Goal: Check status: Check status

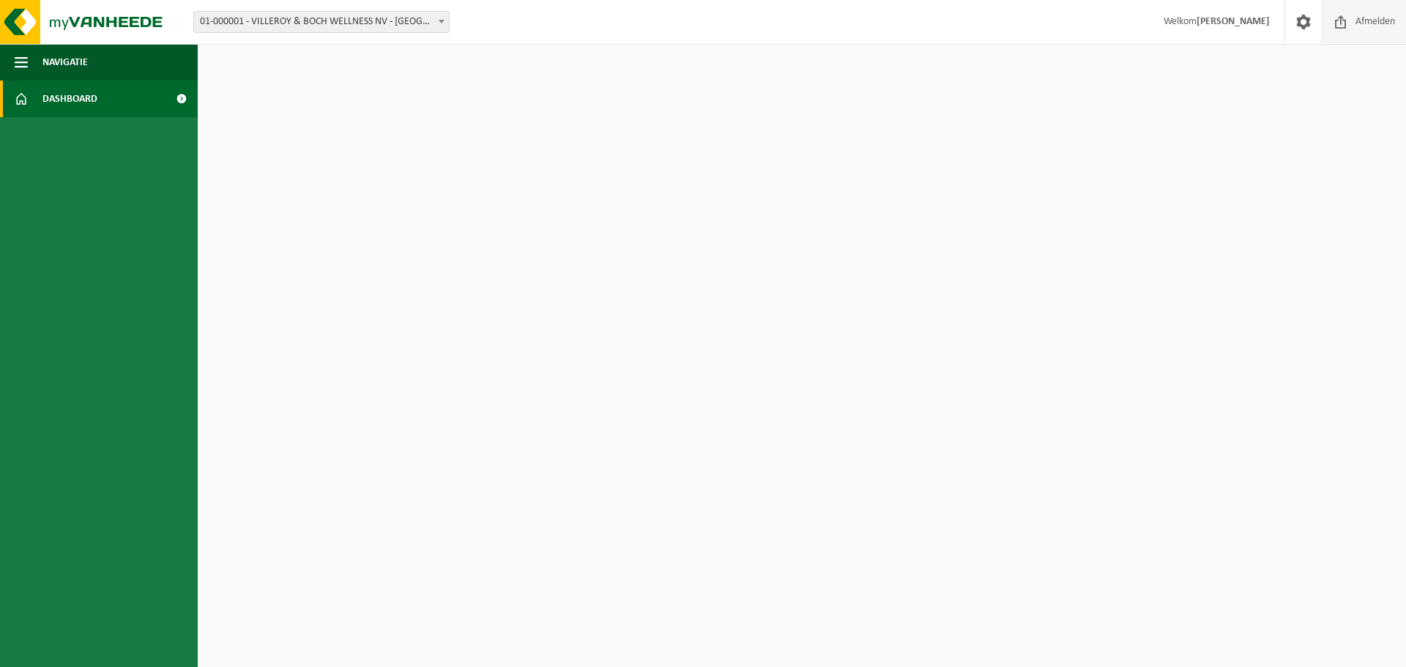
click at [1357, 19] on span "Afmelden" at bounding box center [1375, 21] width 47 height 43
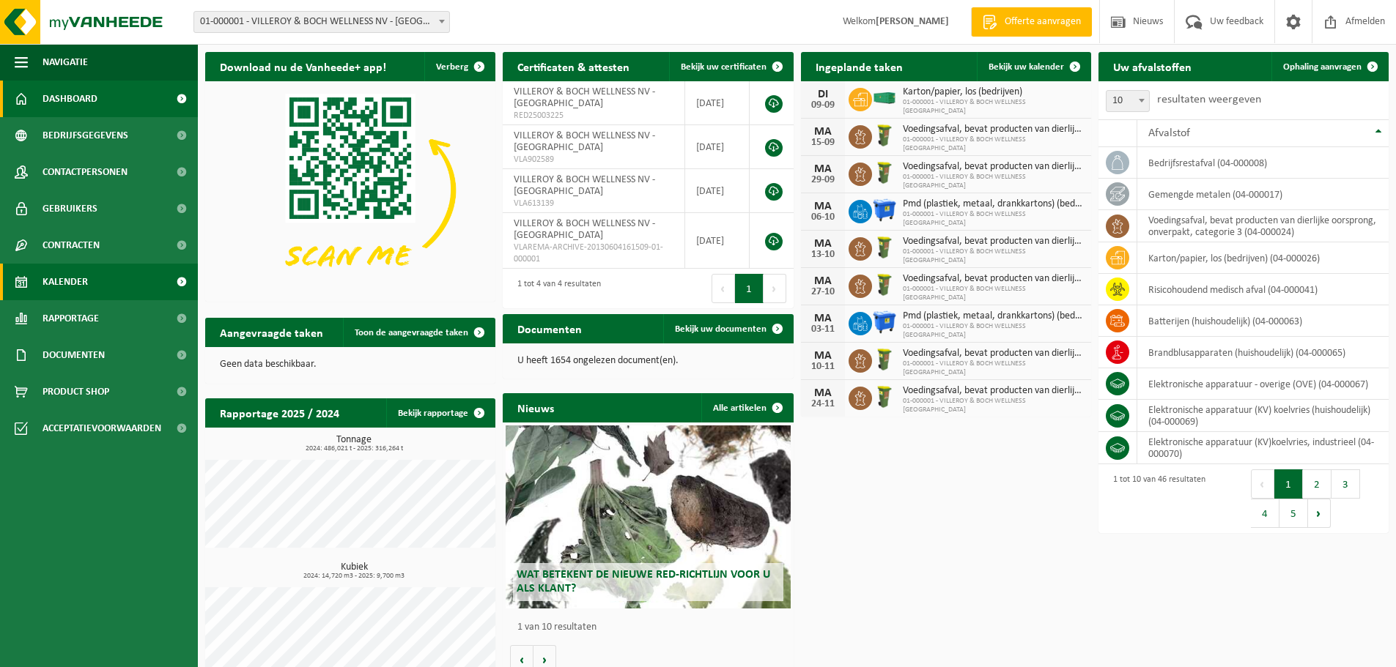
click at [73, 276] on span "Kalender" at bounding box center [64, 282] width 45 height 37
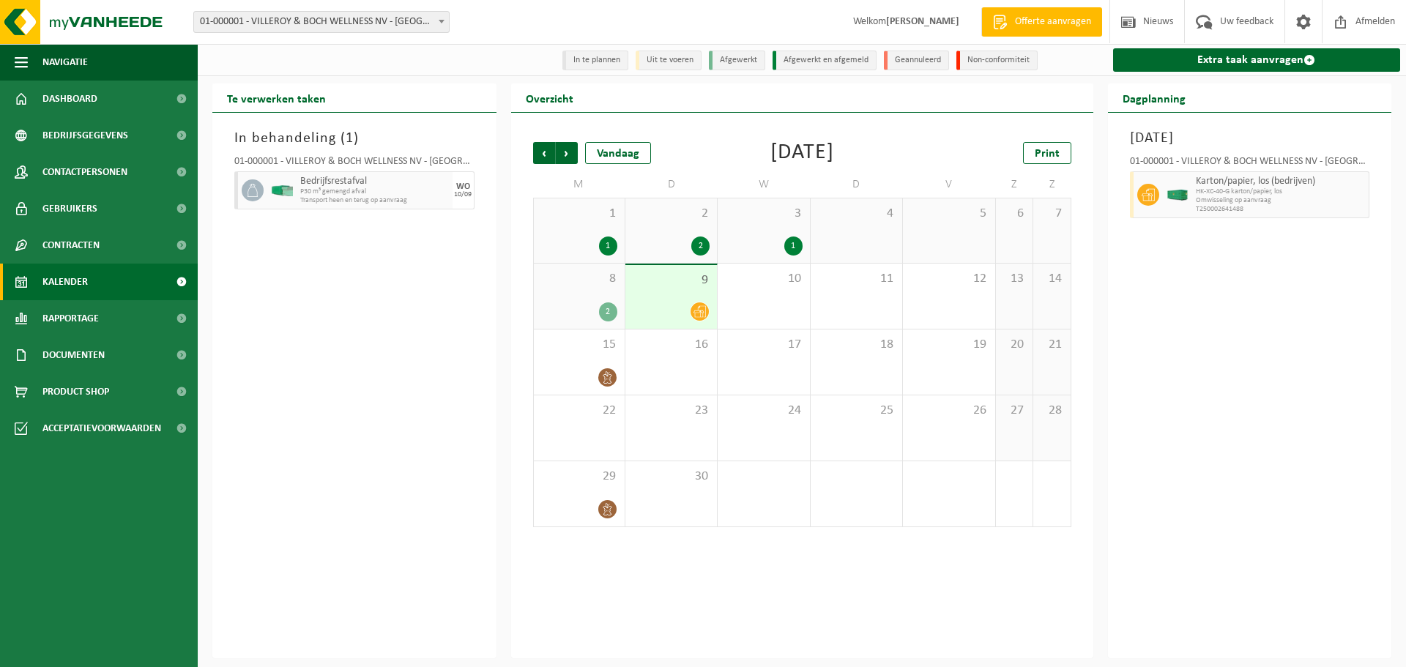
click at [604, 302] on div "8 2" at bounding box center [579, 296] width 91 height 65
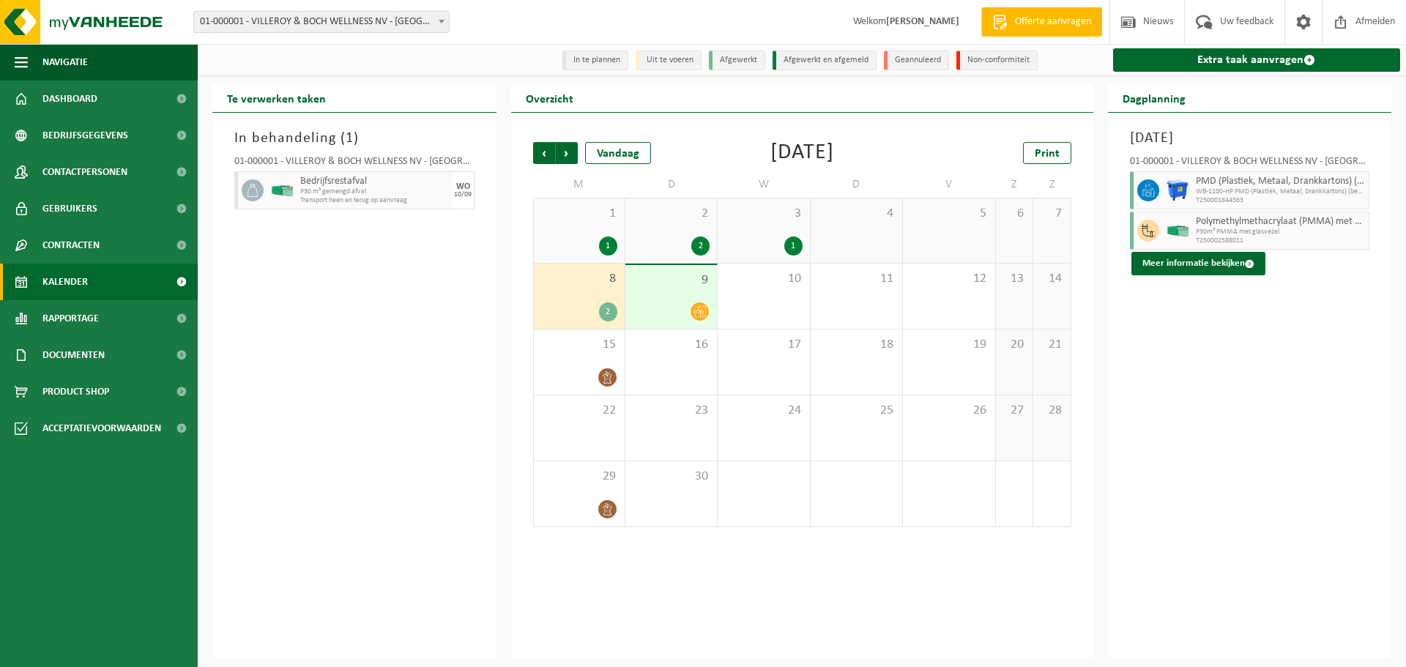
click at [608, 314] on div "2" at bounding box center [608, 312] width 18 height 19
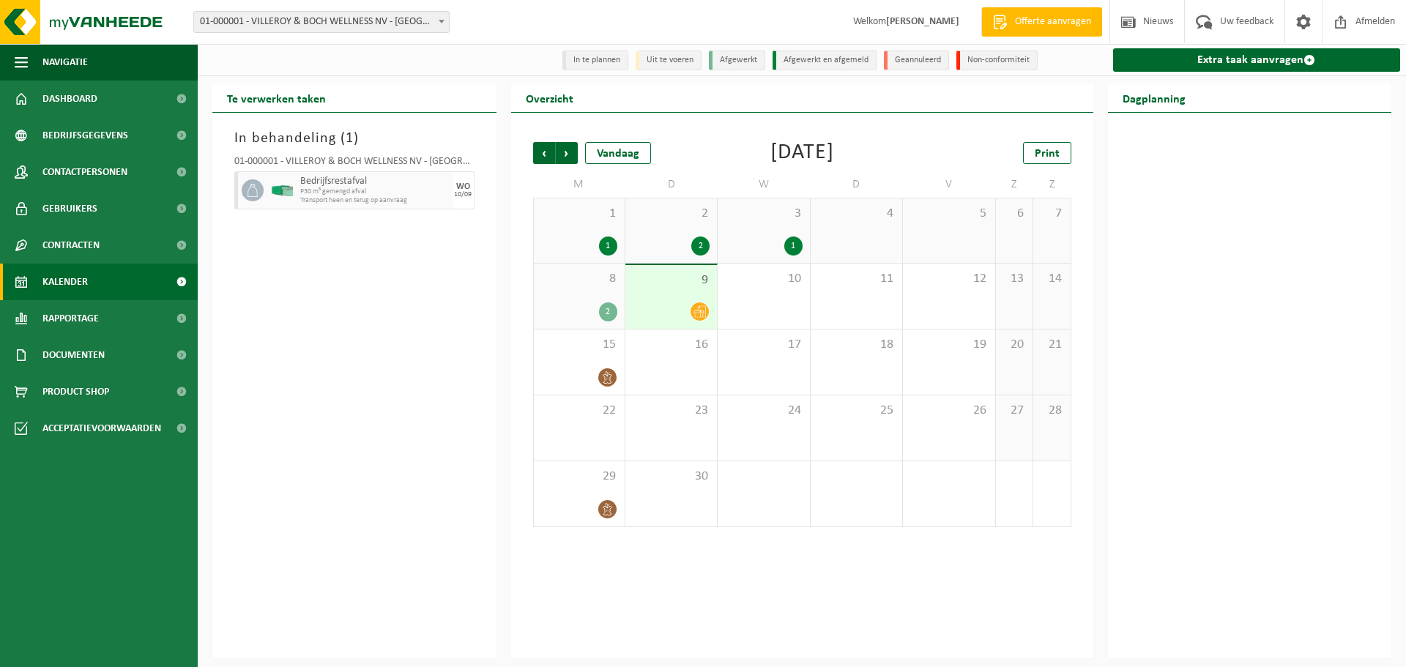
click at [608, 314] on div "2" at bounding box center [608, 312] width 18 height 19
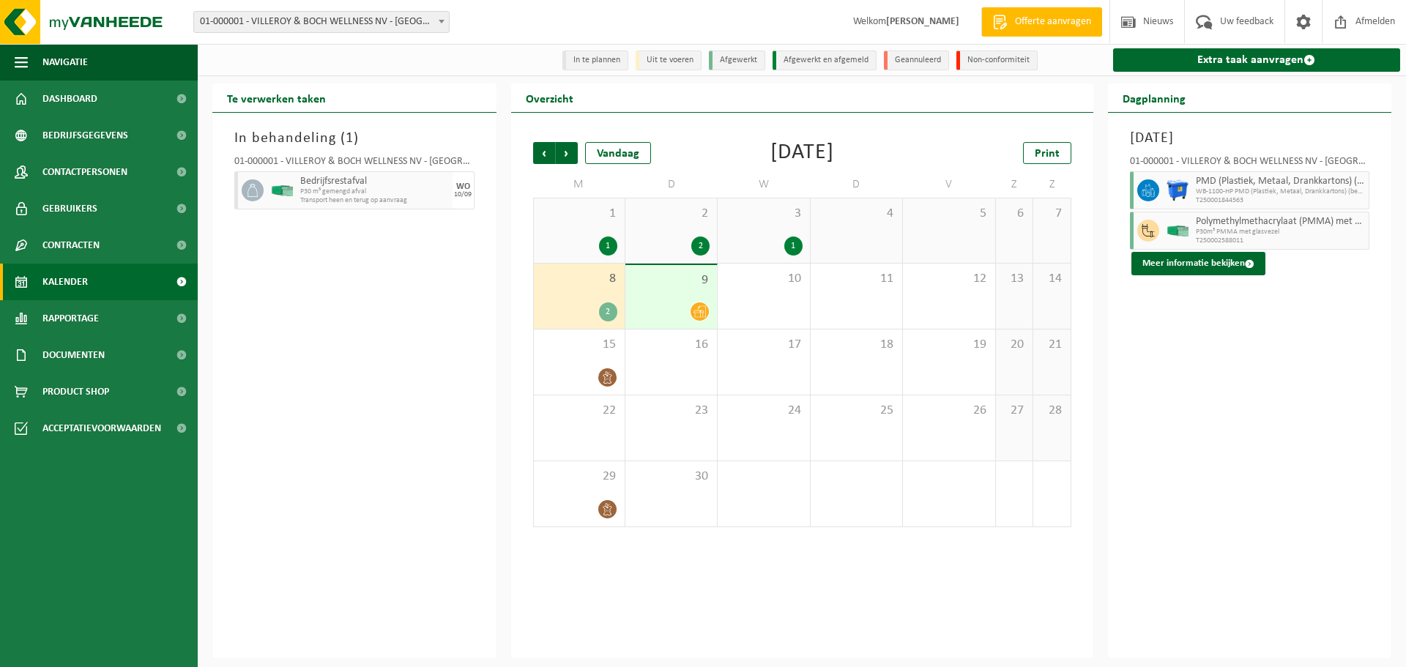
click at [790, 245] on div "1" at bounding box center [794, 246] width 18 height 19
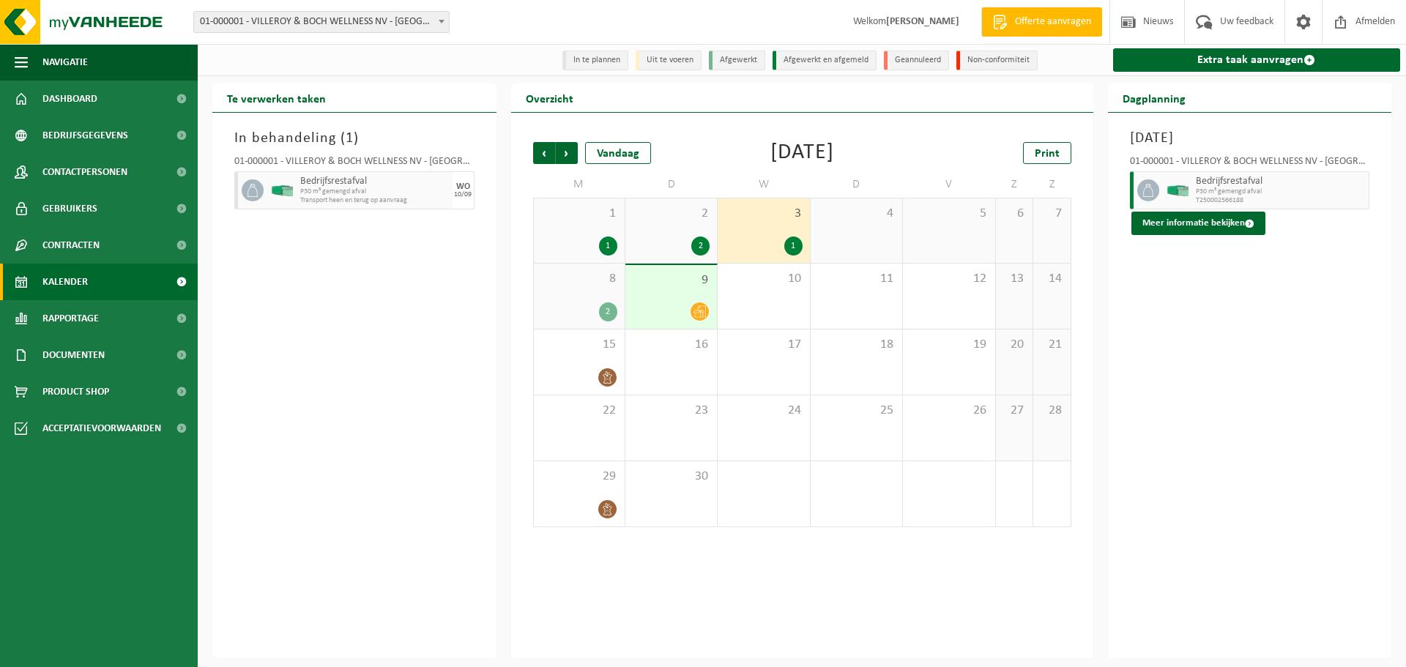
click at [607, 316] on div "2" at bounding box center [608, 312] width 18 height 19
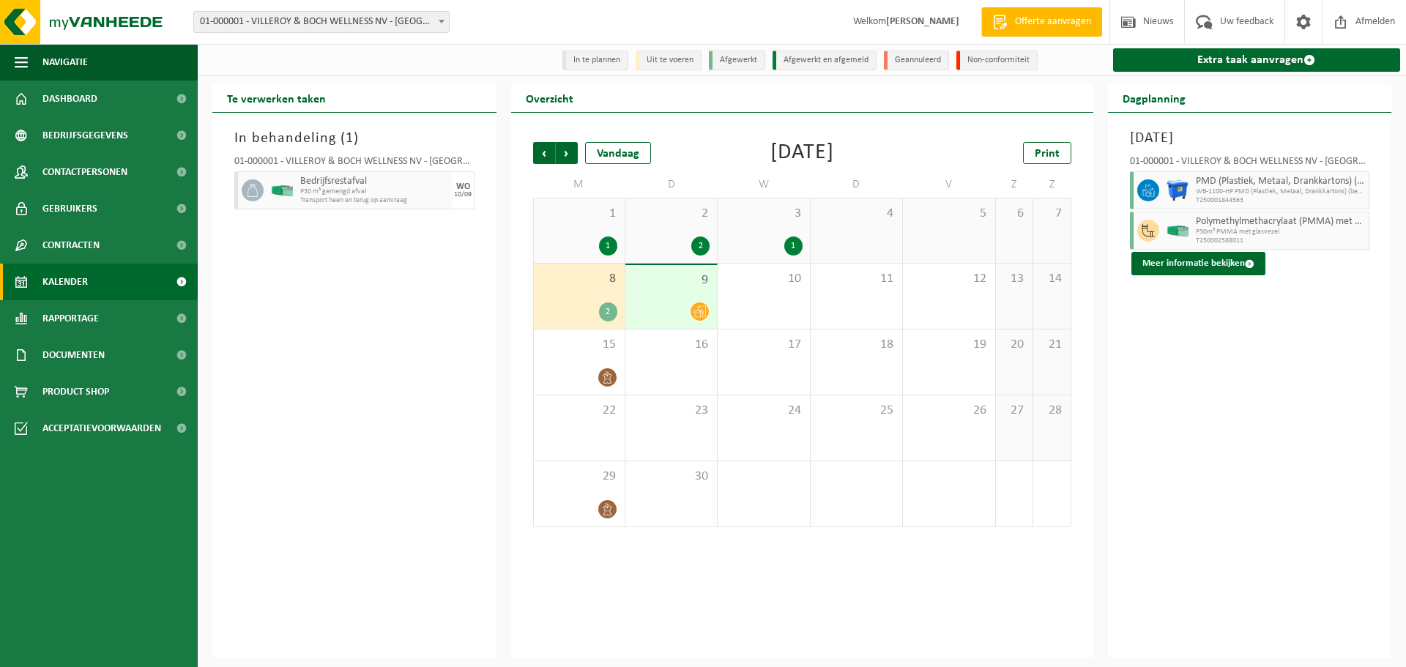
click at [1222, 229] on span "P30m³ PMMA met glasvezel" at bounding box center [1281, 232] width 170 height 9
click at [1215, 262] on button "Meer informatie bekijken" at bounding box center [1199, 263] width 134 height 23
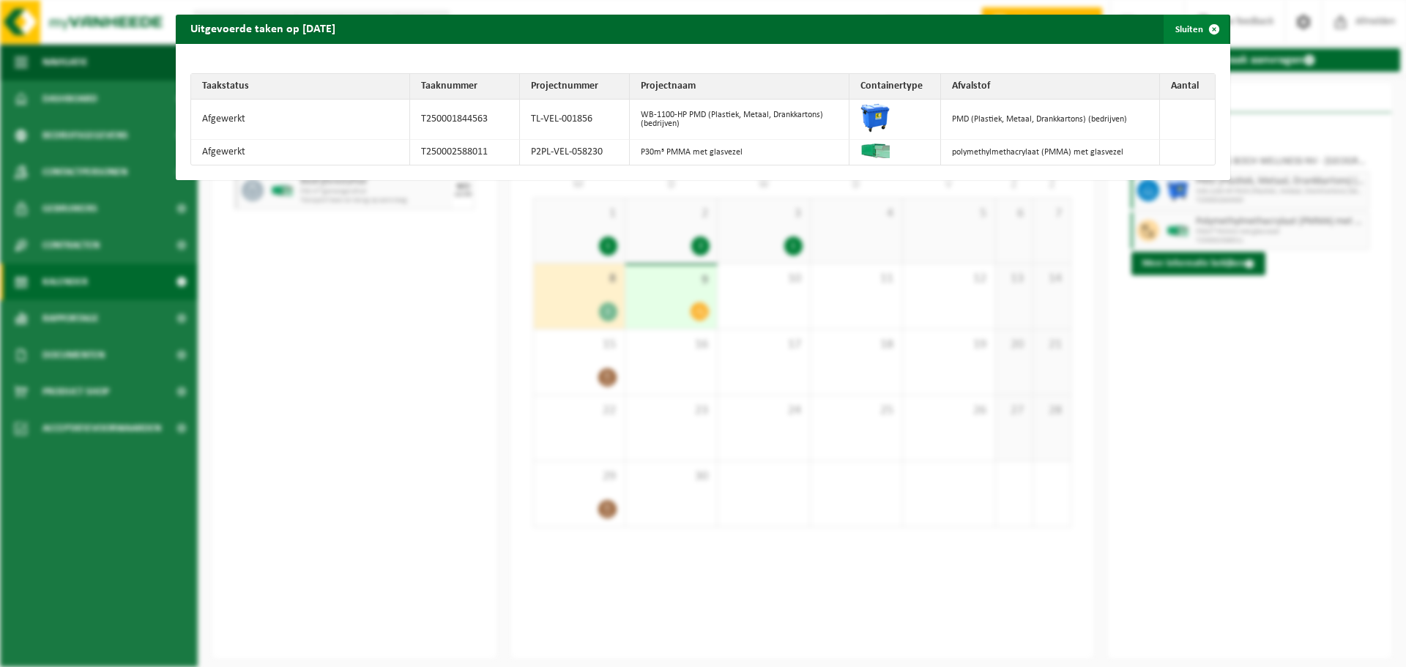
click at [1204, 29] on span "button" at bounding box center [1214, 29] width 29 height 29
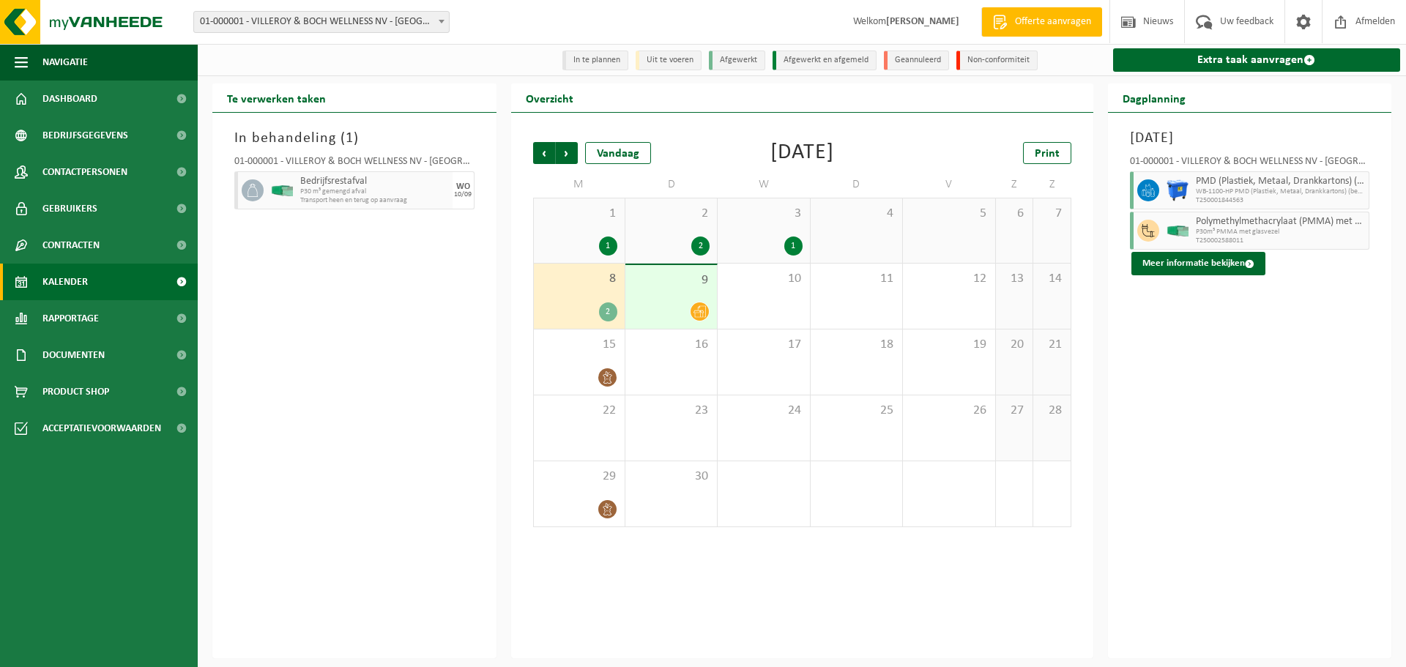
click at [704, 287] on span "9" at bounding box center [671, 281] width 77 height 16
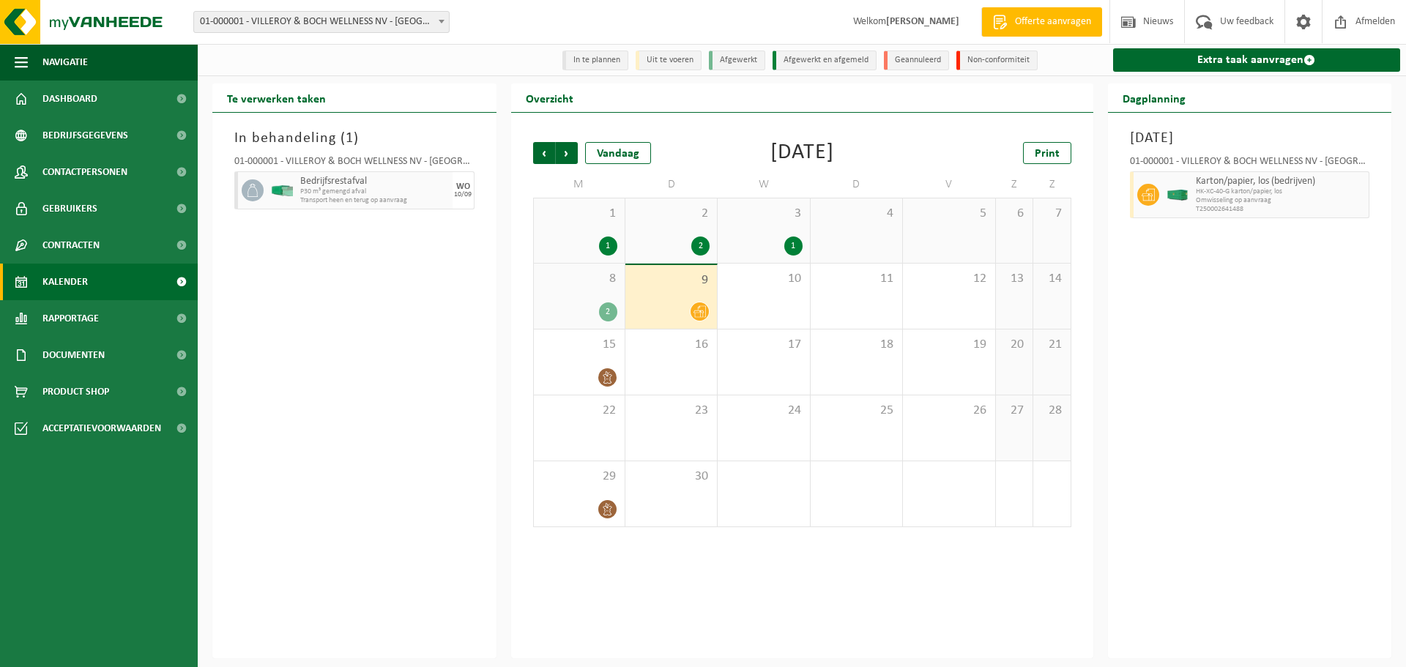
click at [596, 289] on div "8 2" at bounding box center [579, 296] width 91 height 65
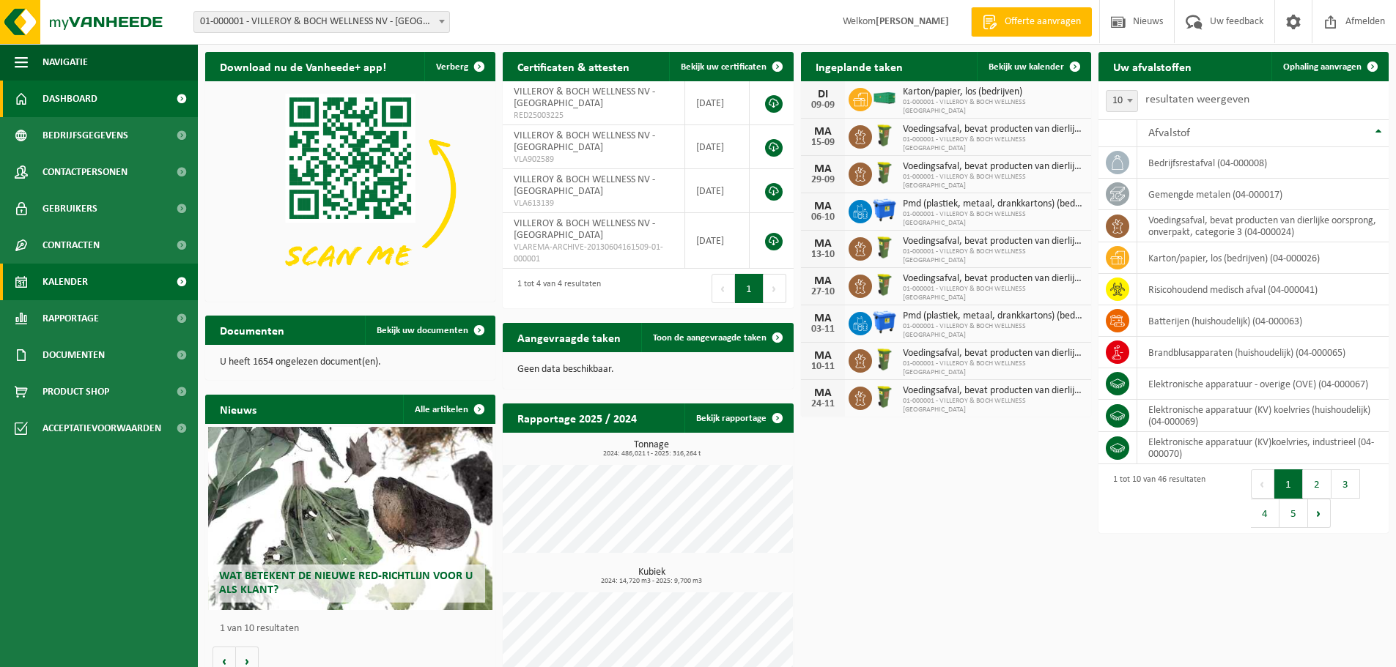
click at [69, 285] on span "Kalender" at bounding box center [64, 282] width 45 height 37
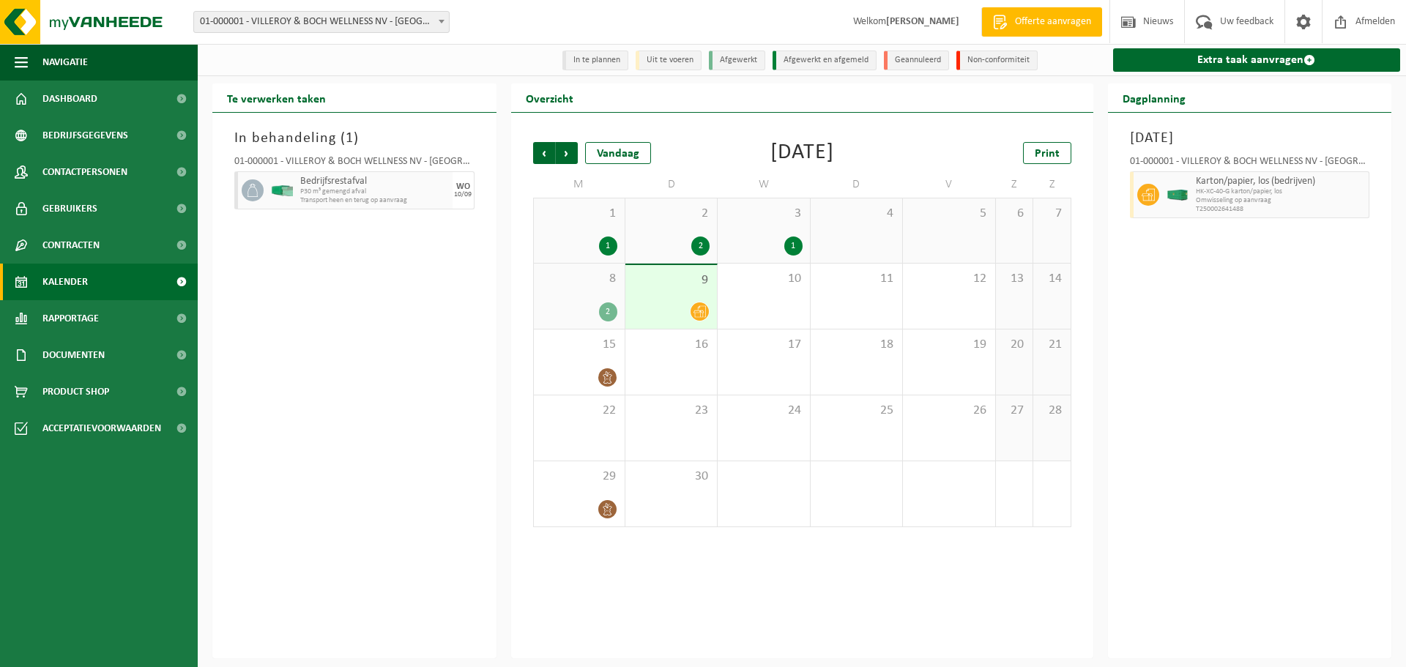
click at [588, 297] on div "8 2" at bounding box center [579, 296] width 91 height 65
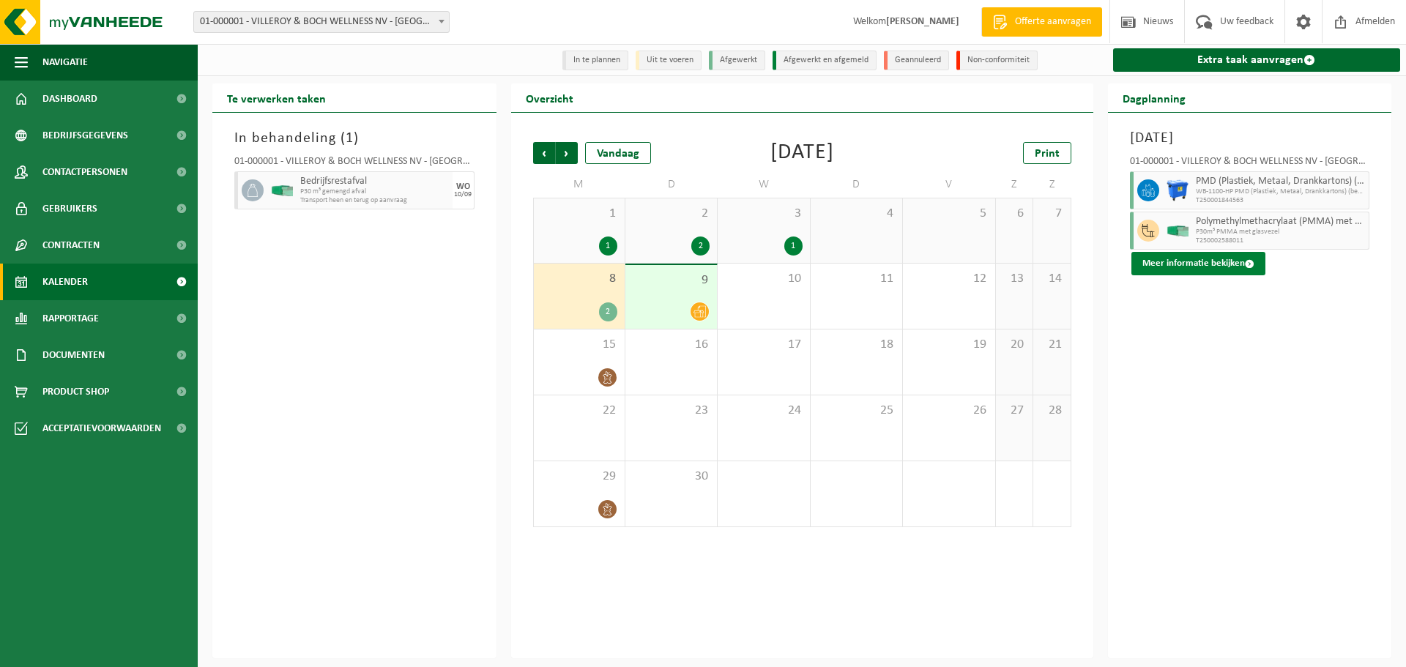
click at [1176, 264] on button "Meer informatie bekijken" at bounding box center [1199, 263] width 134 height 23
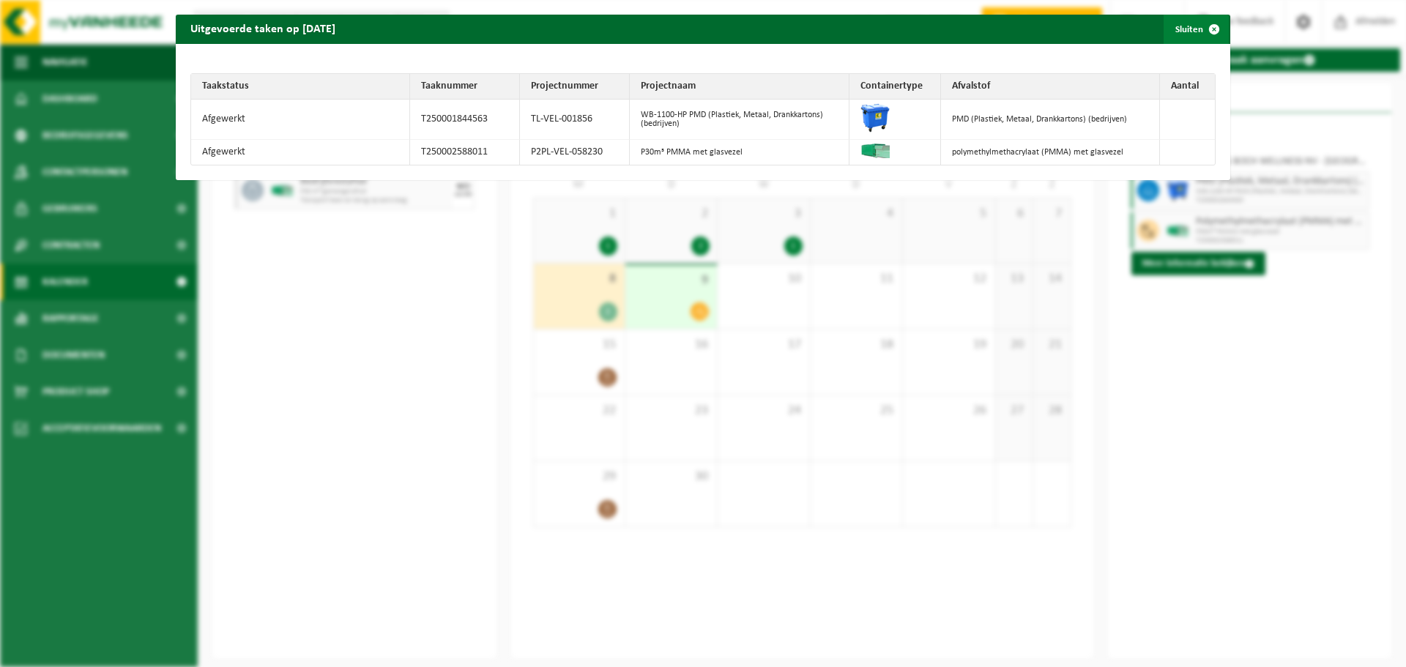
click at [1203, 27] on span "button" at bounding box center [1214, 29] width 29 height 29
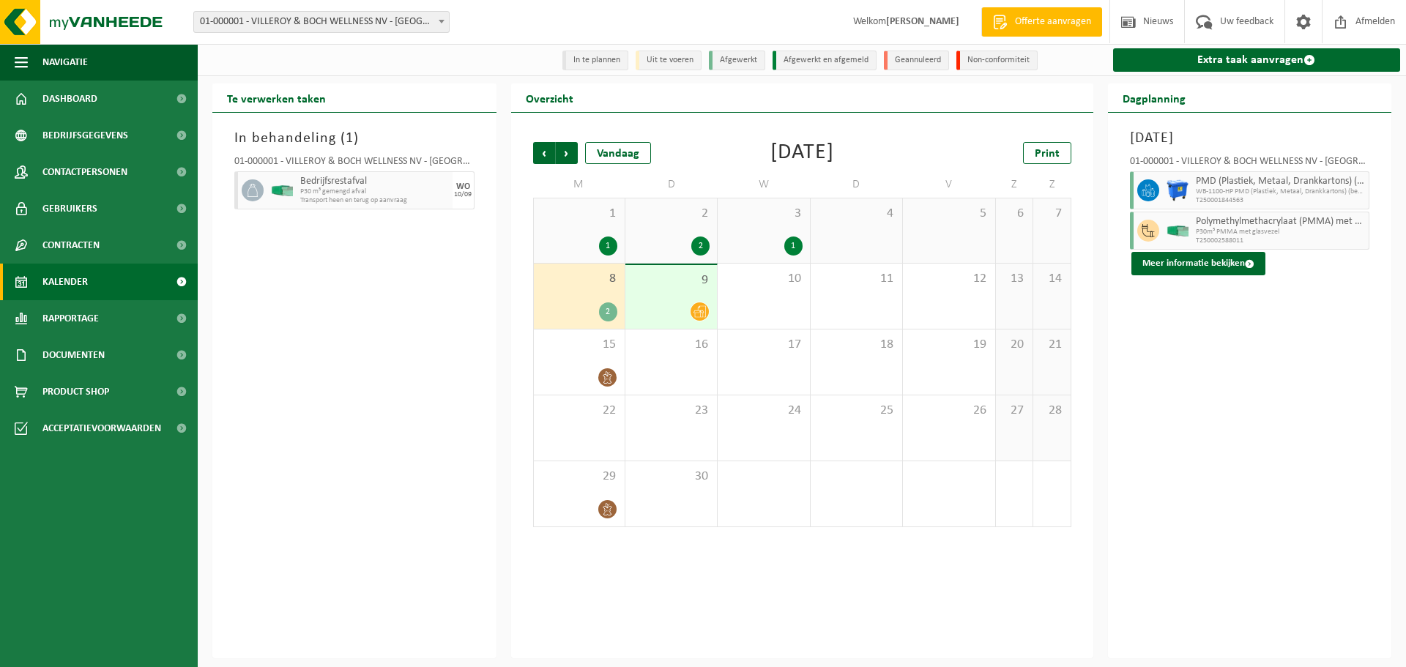
click at [587, 289] on div "8 2" at bounding box center [579, 296] width 91 height 65
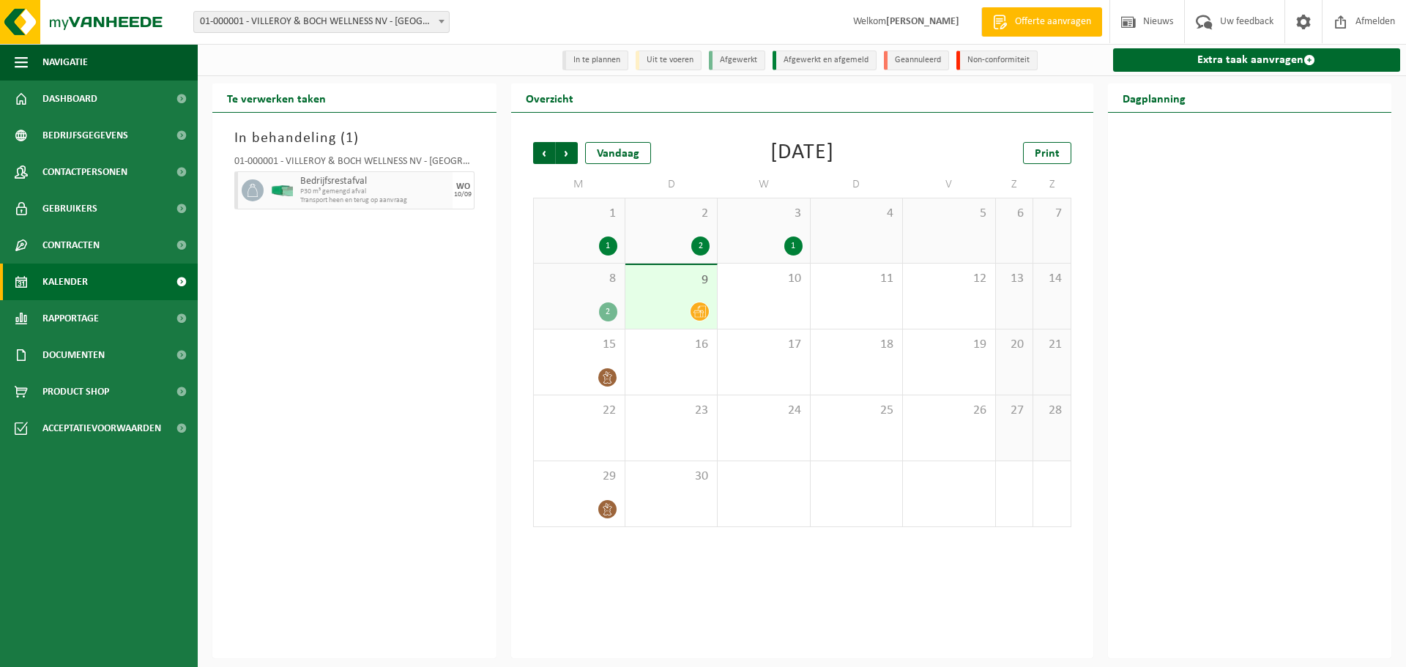
click at [587, 289] on div "8 2" at bounding box center [579, 296] width 91 height 65
